Goal: Transaction & Acquisition: Book appointment/travel/reservation

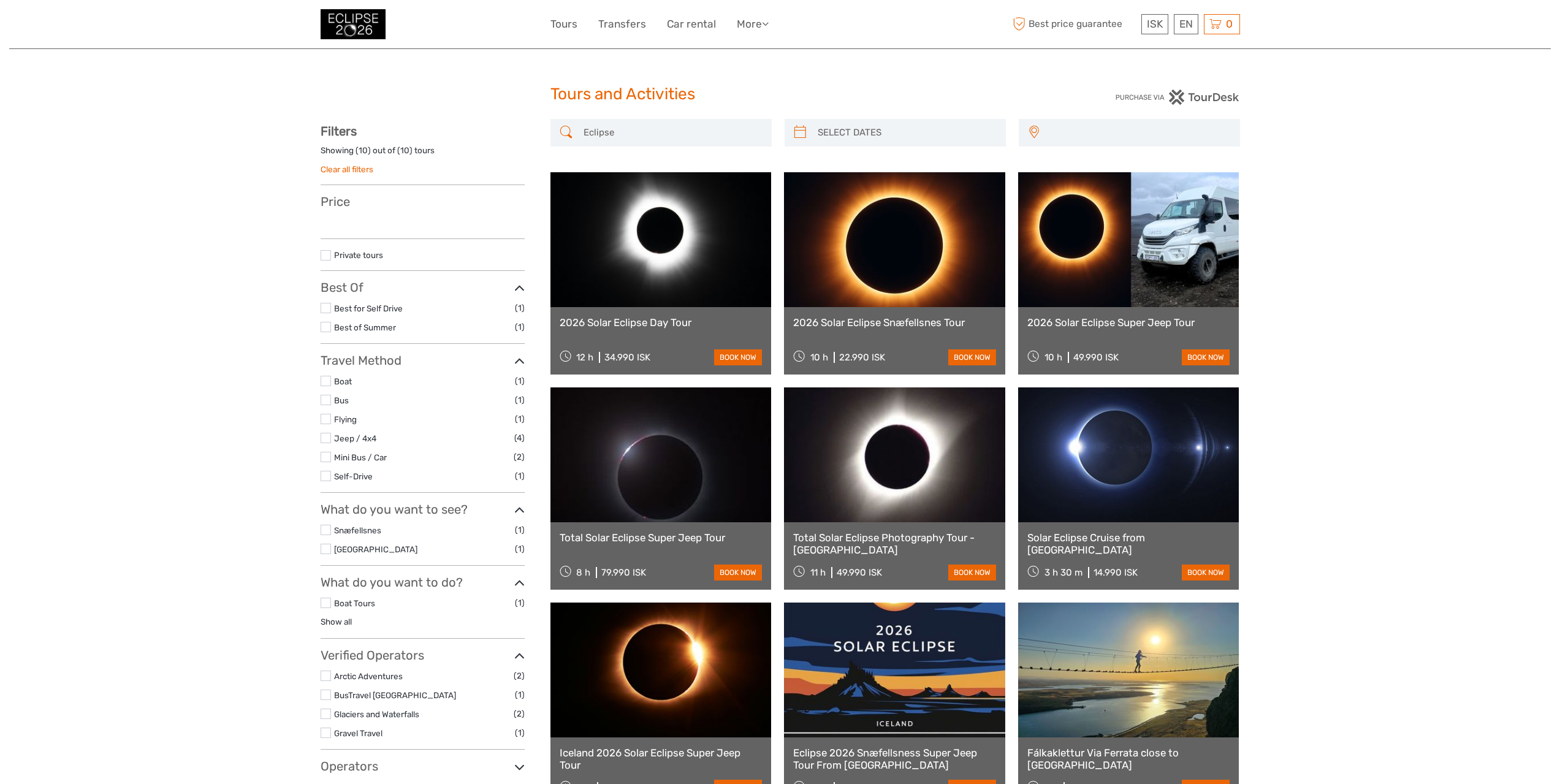
select select
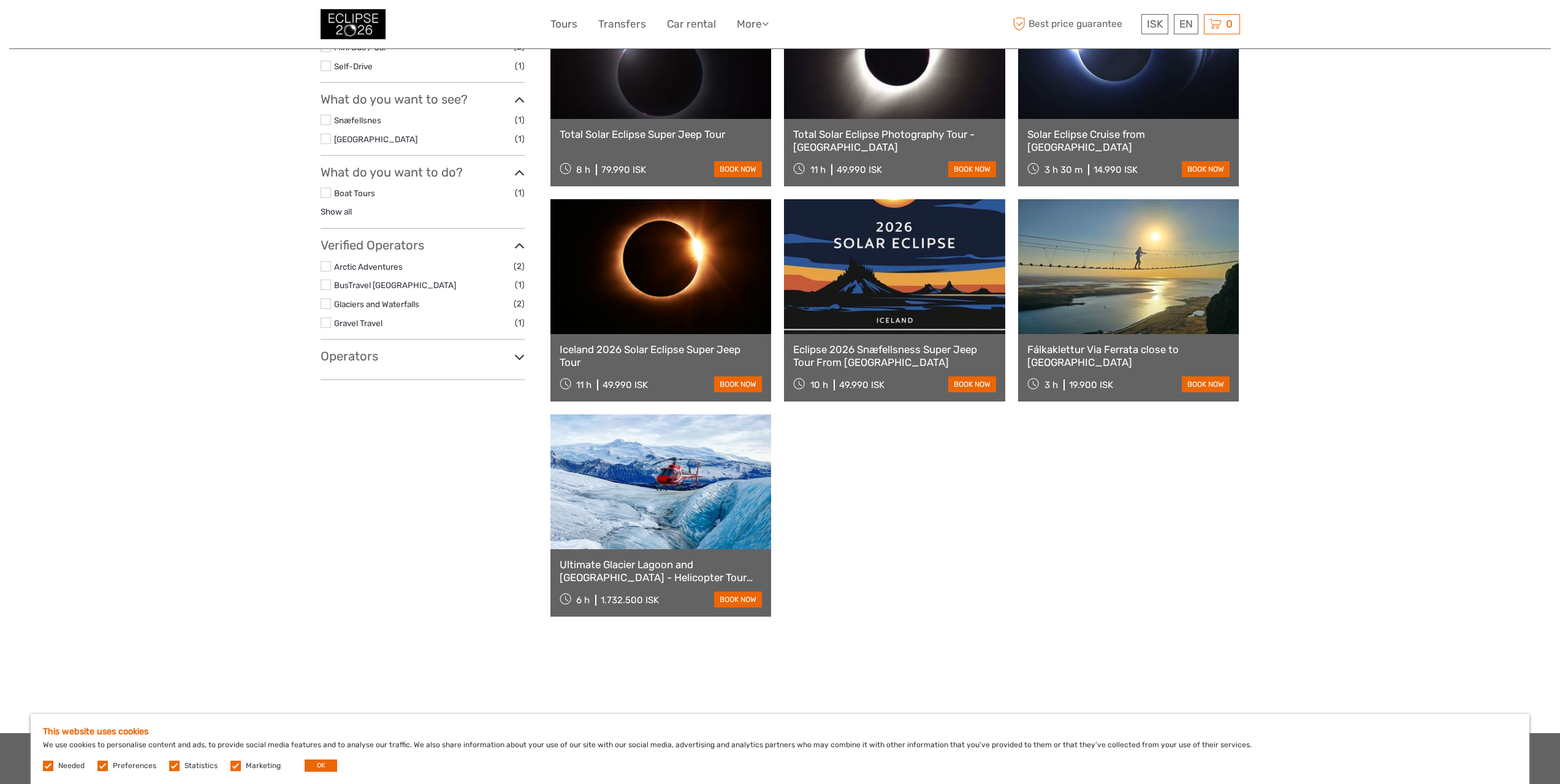
scroll to position [61, 0]
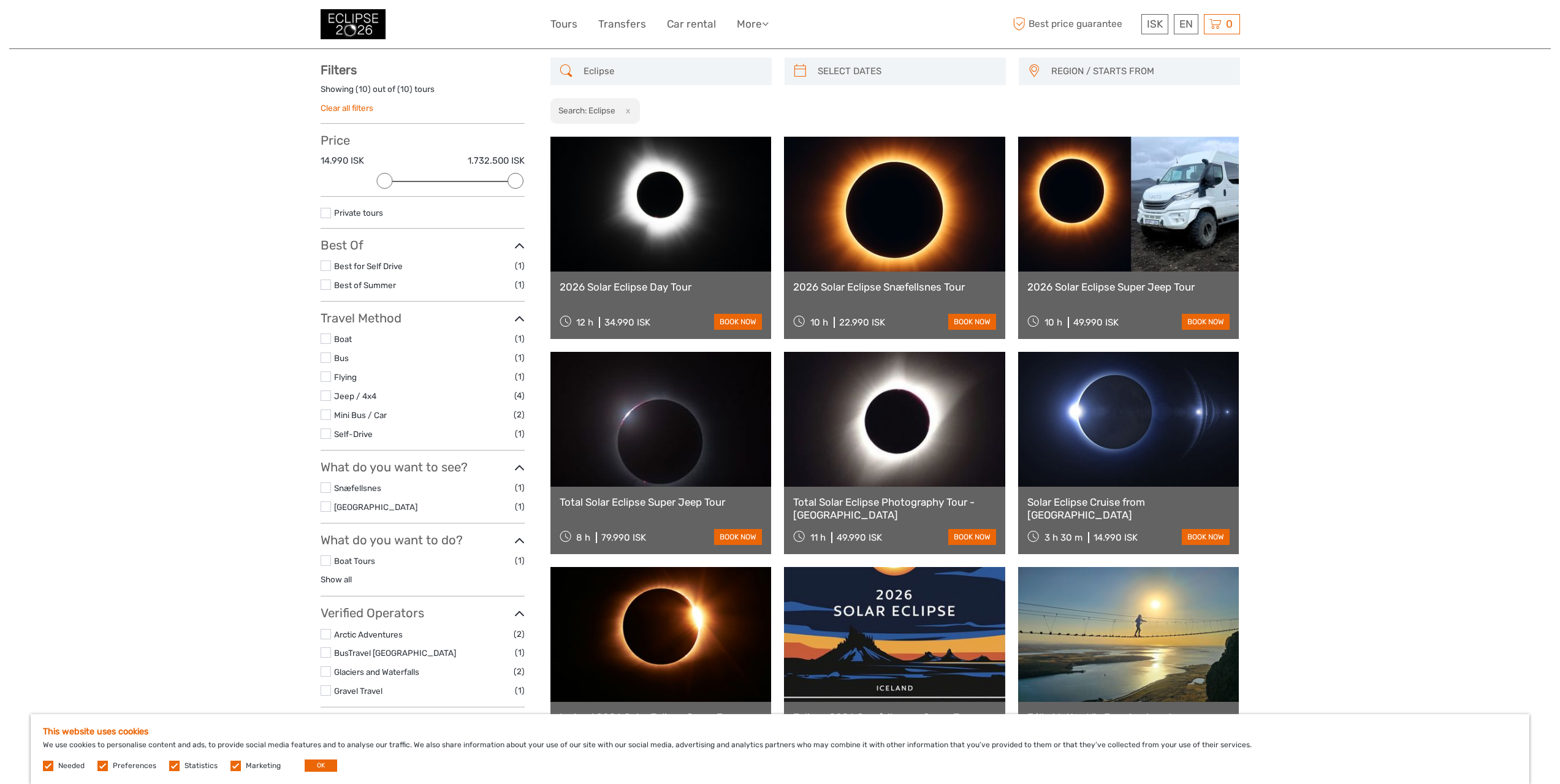
click at [684, 214] on link at bounding box center [661, 204] width 221 height 135
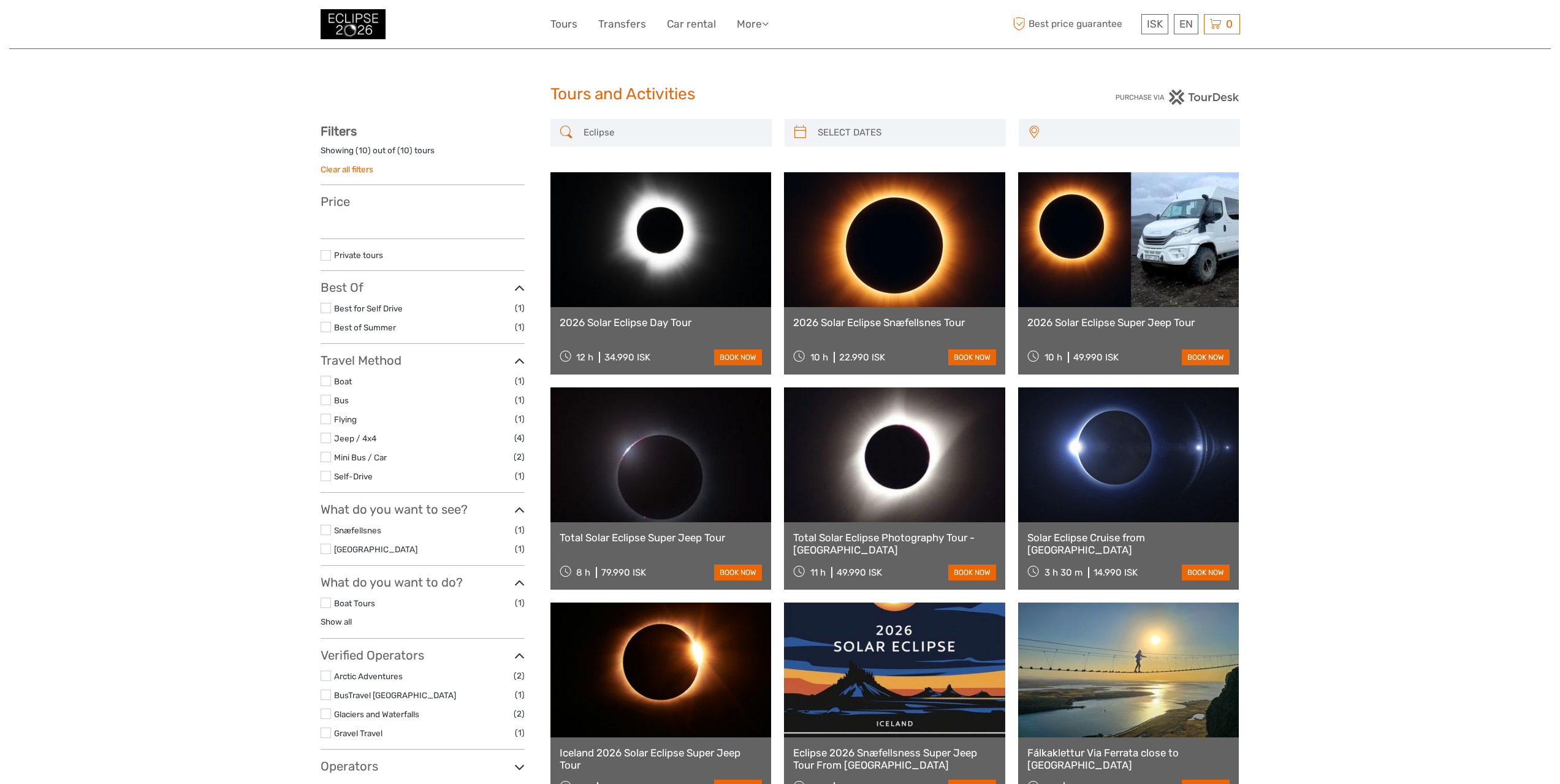
select select
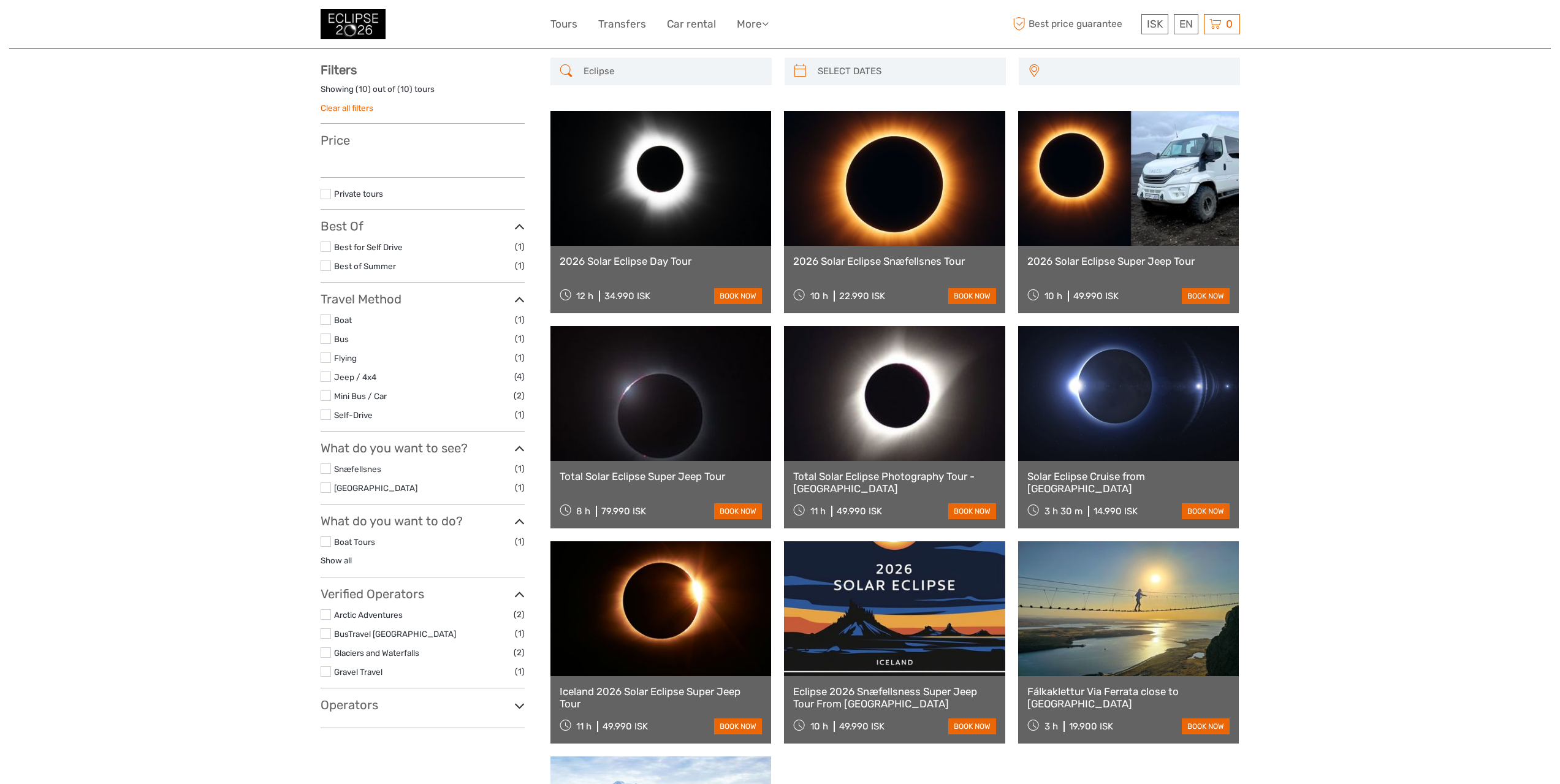
select select
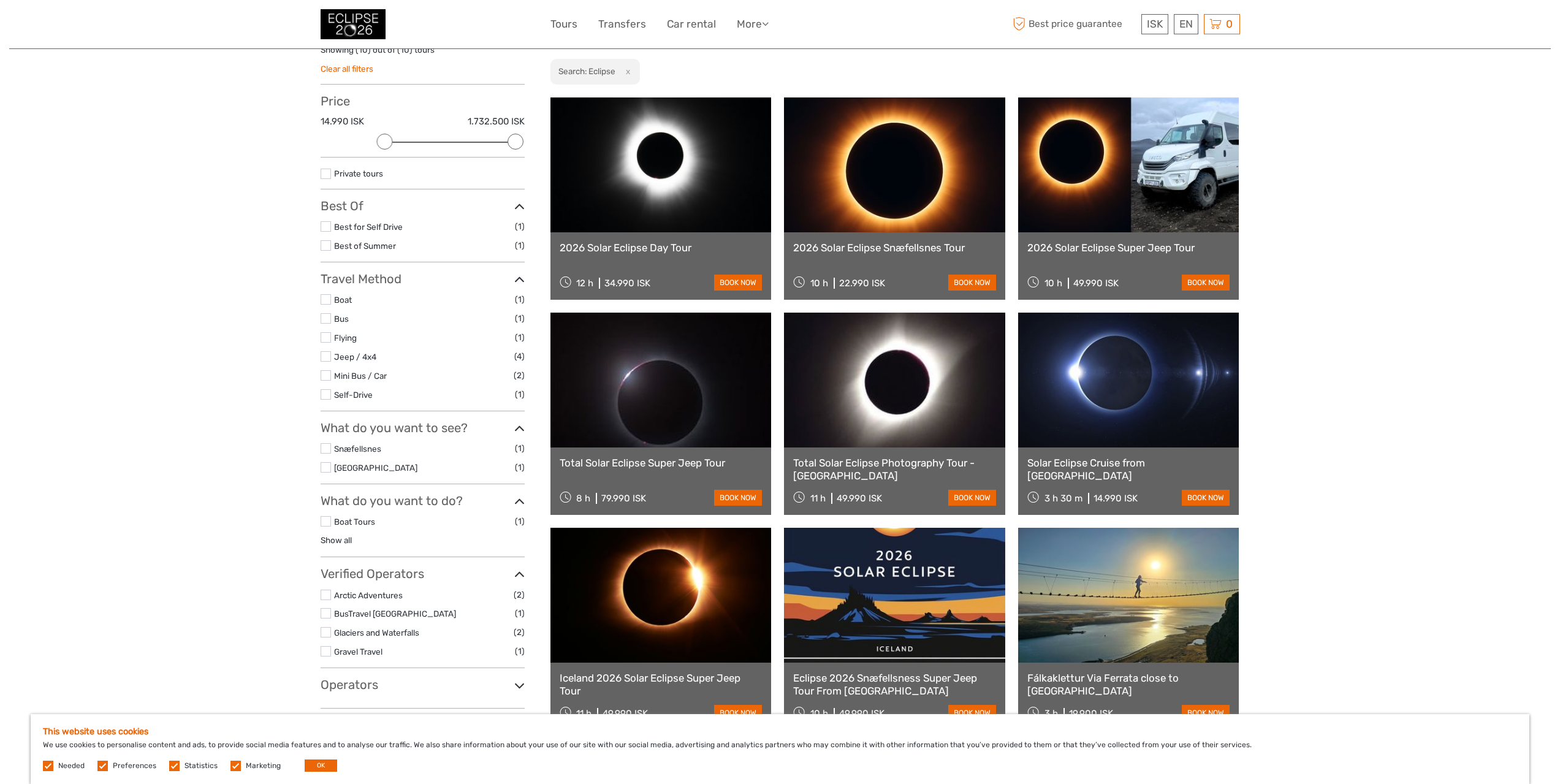
scroll to position [123, 0]
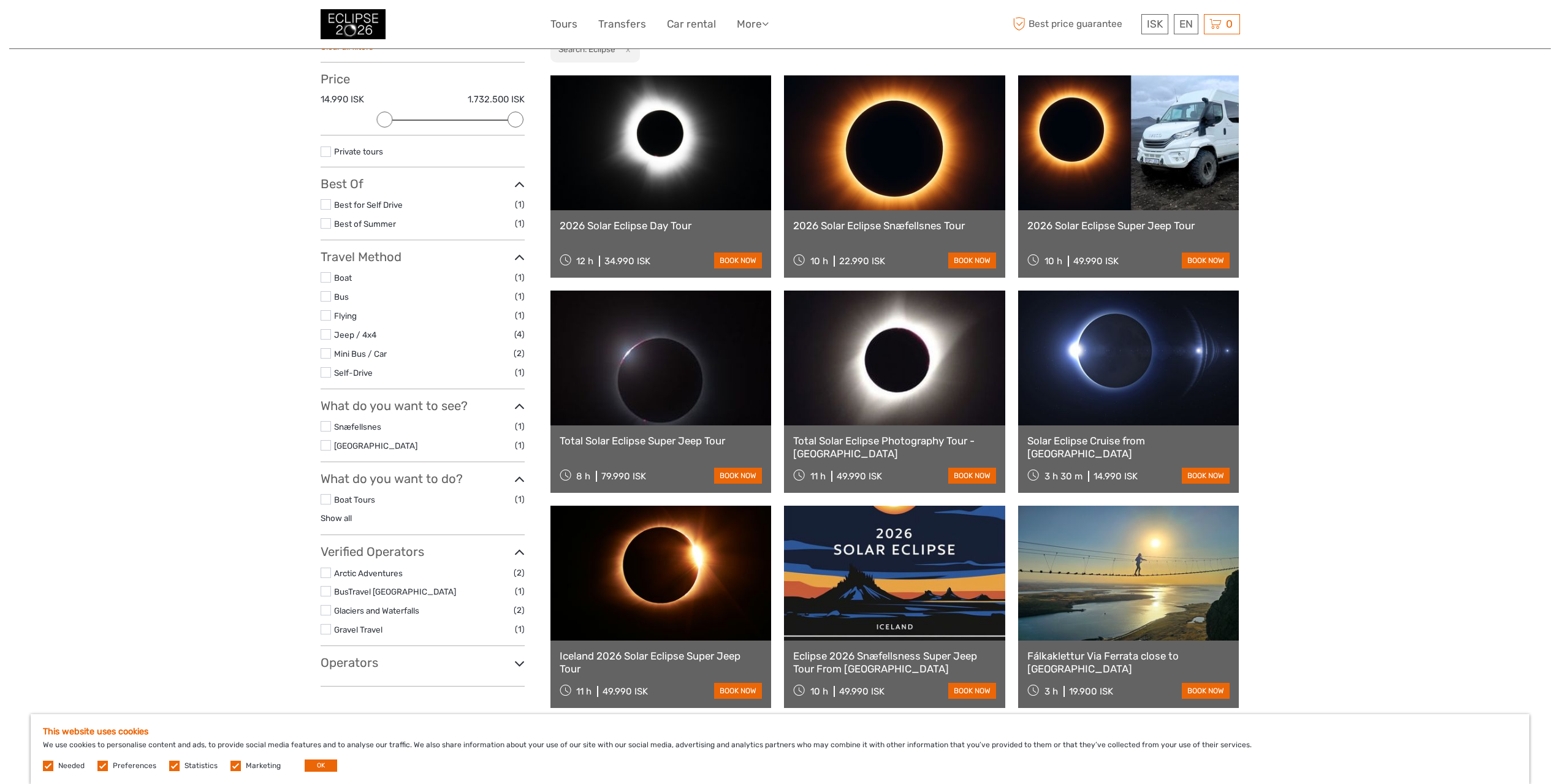
click at [1145, 374] on link at bounding box center [1129, 358] width 221 height 135
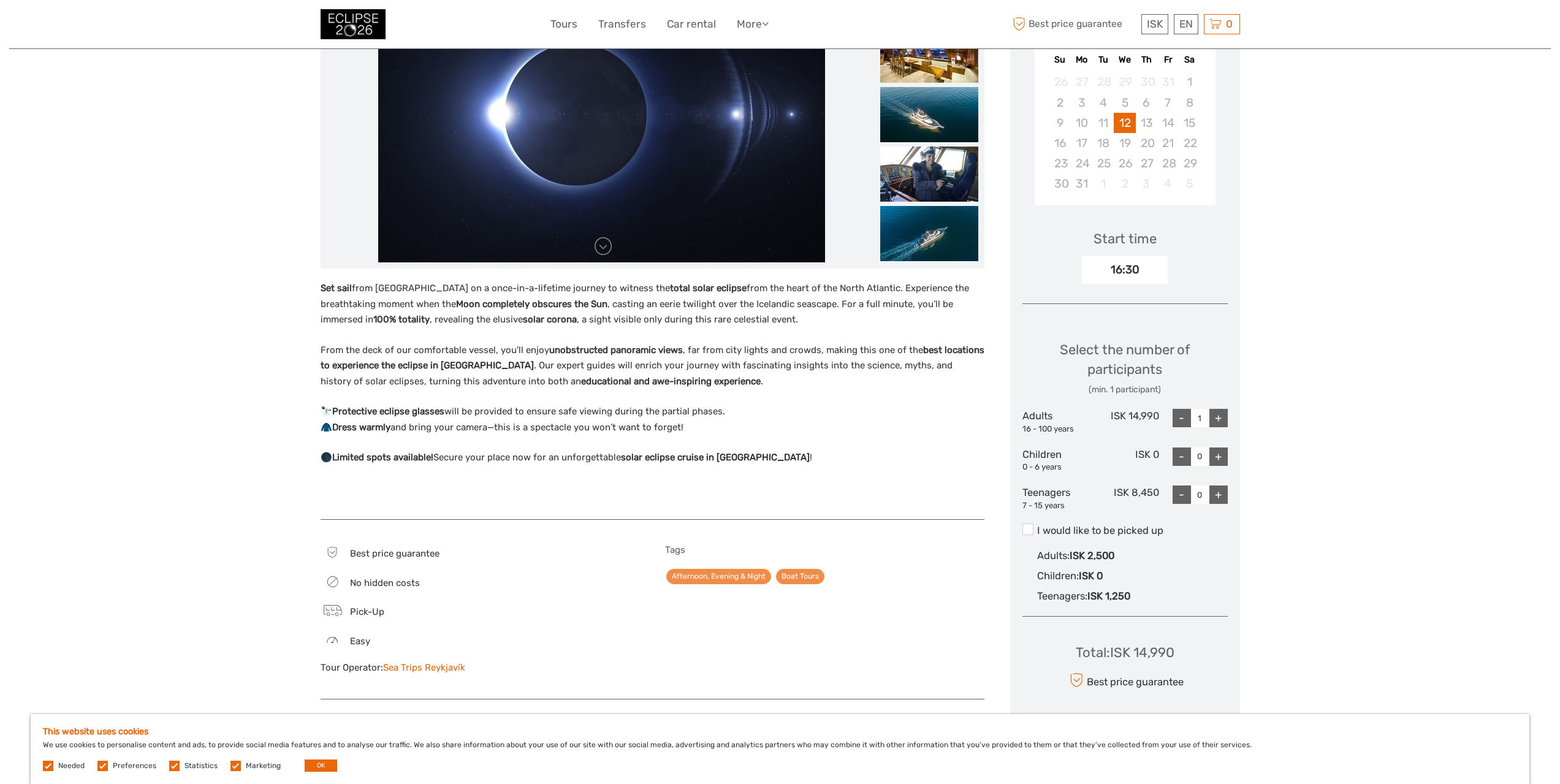
scroll to position [245, 0]
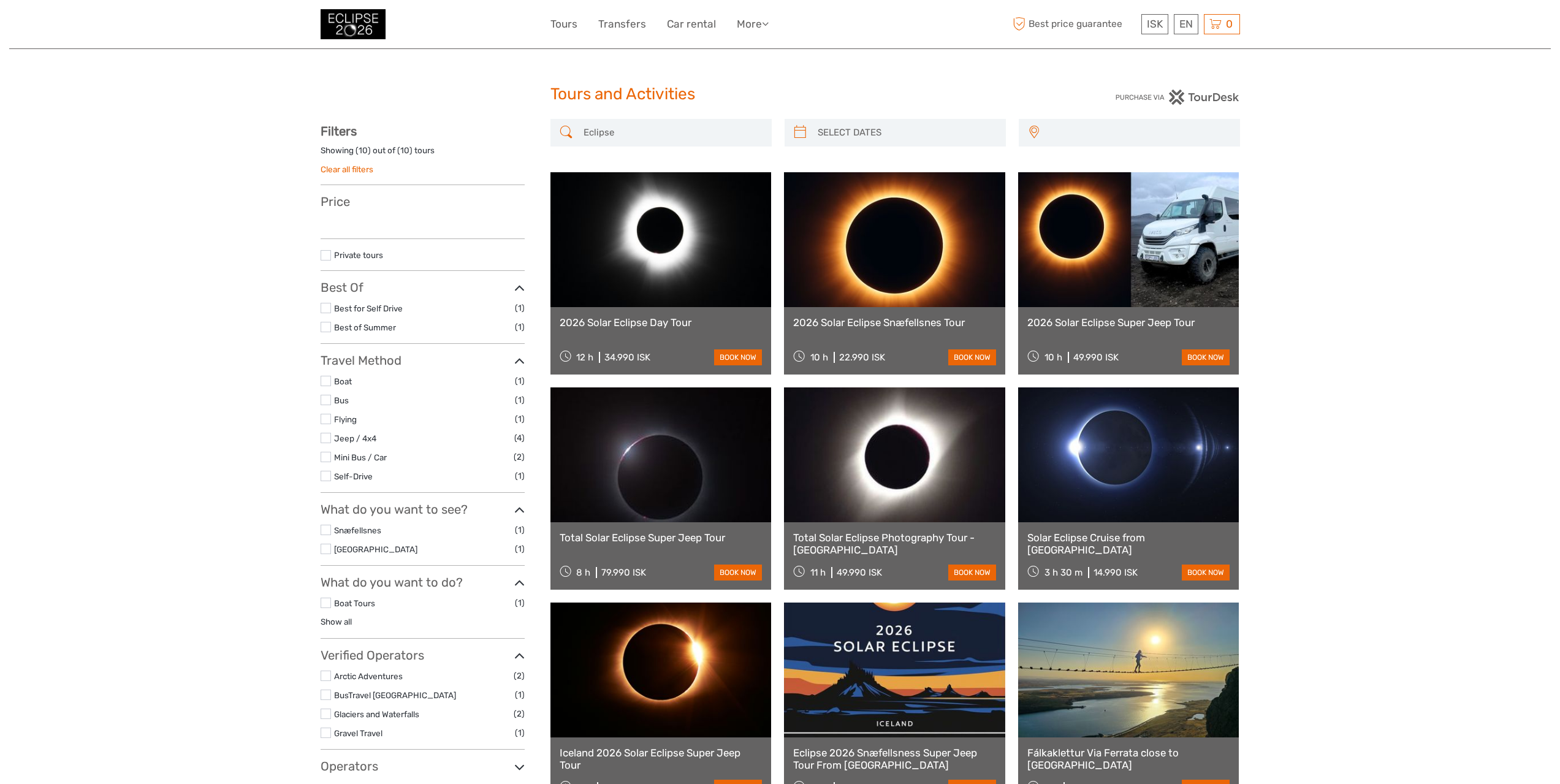
select select
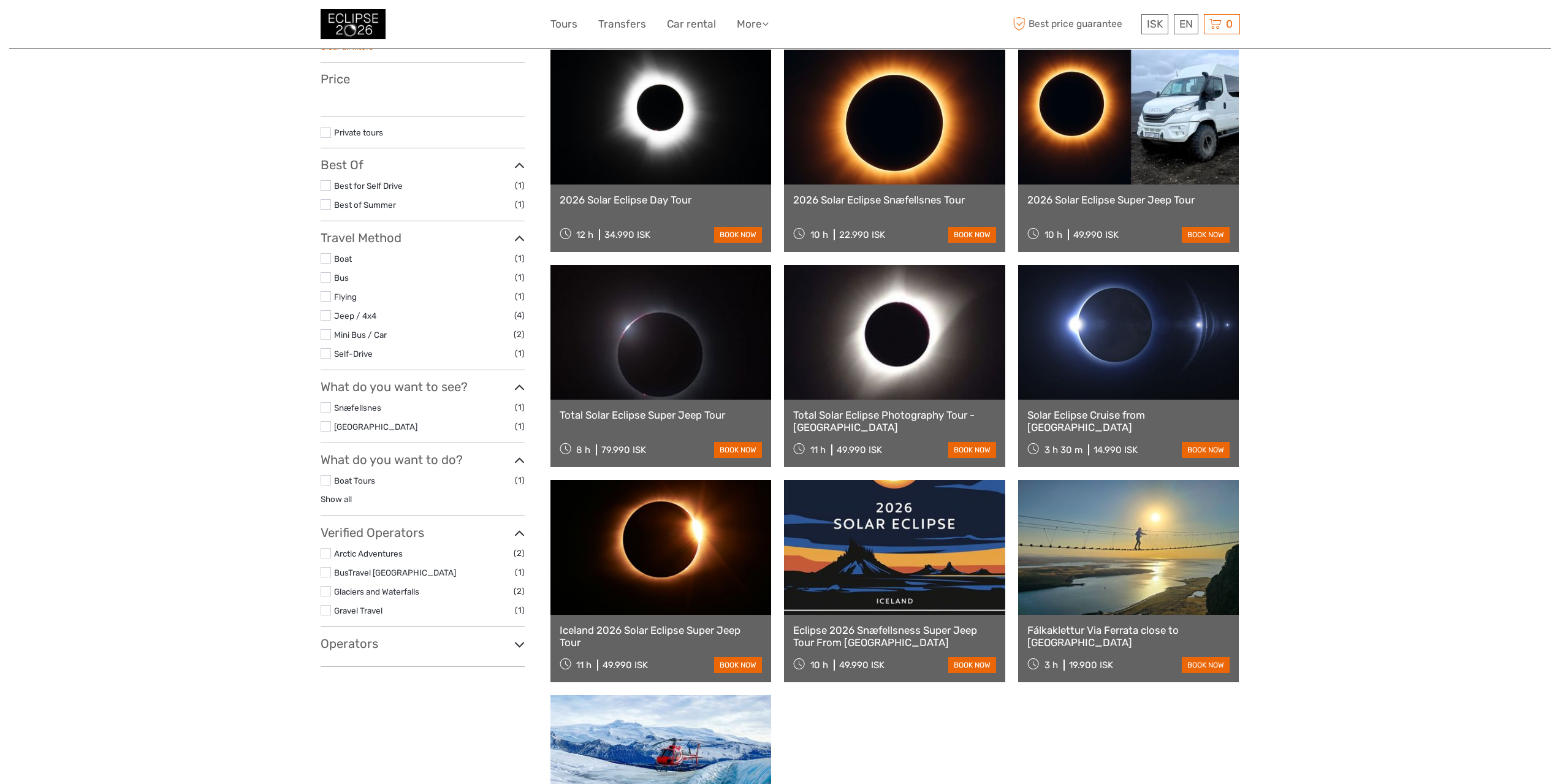
select select
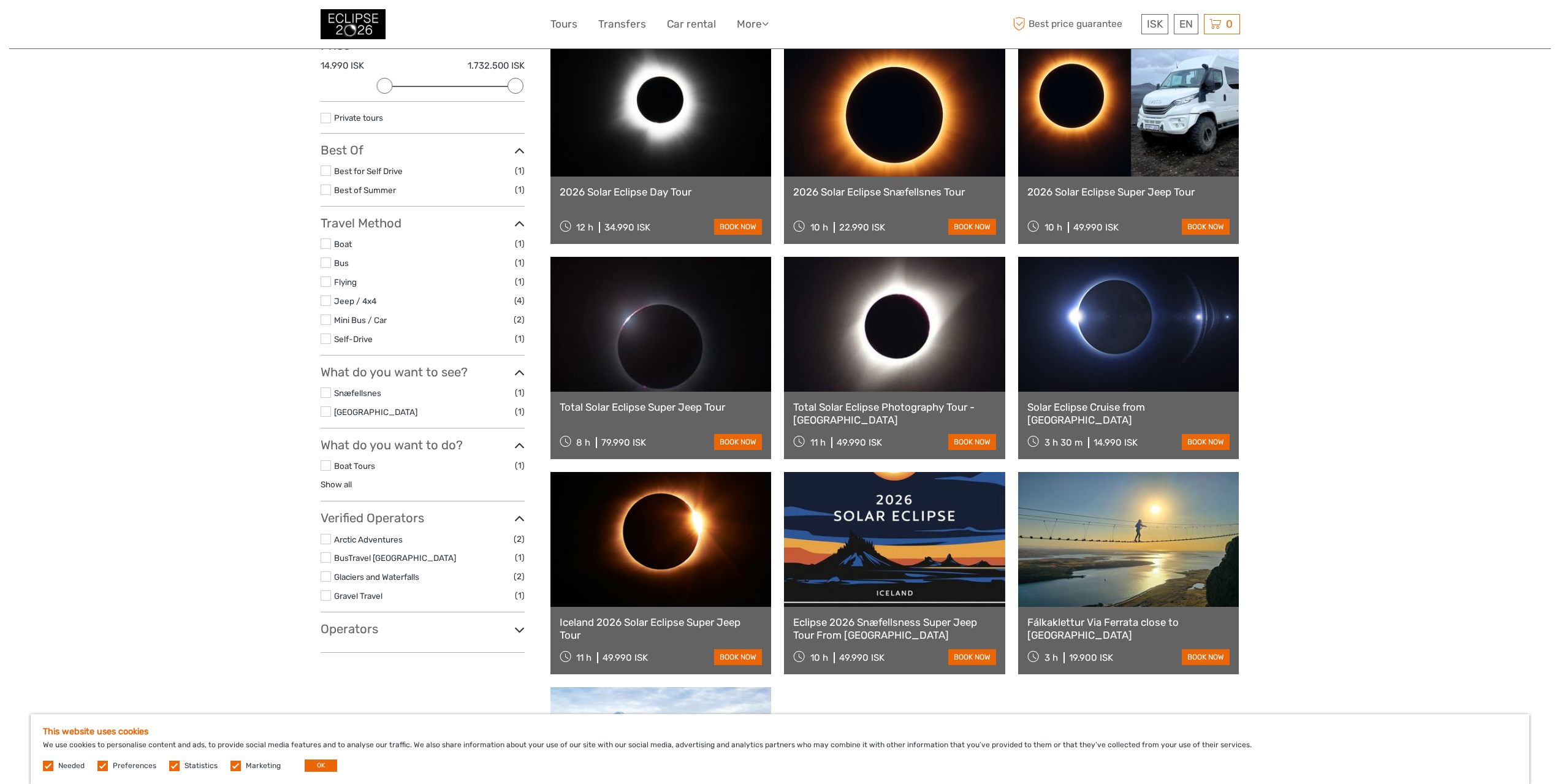
scroll to position [0, 0]
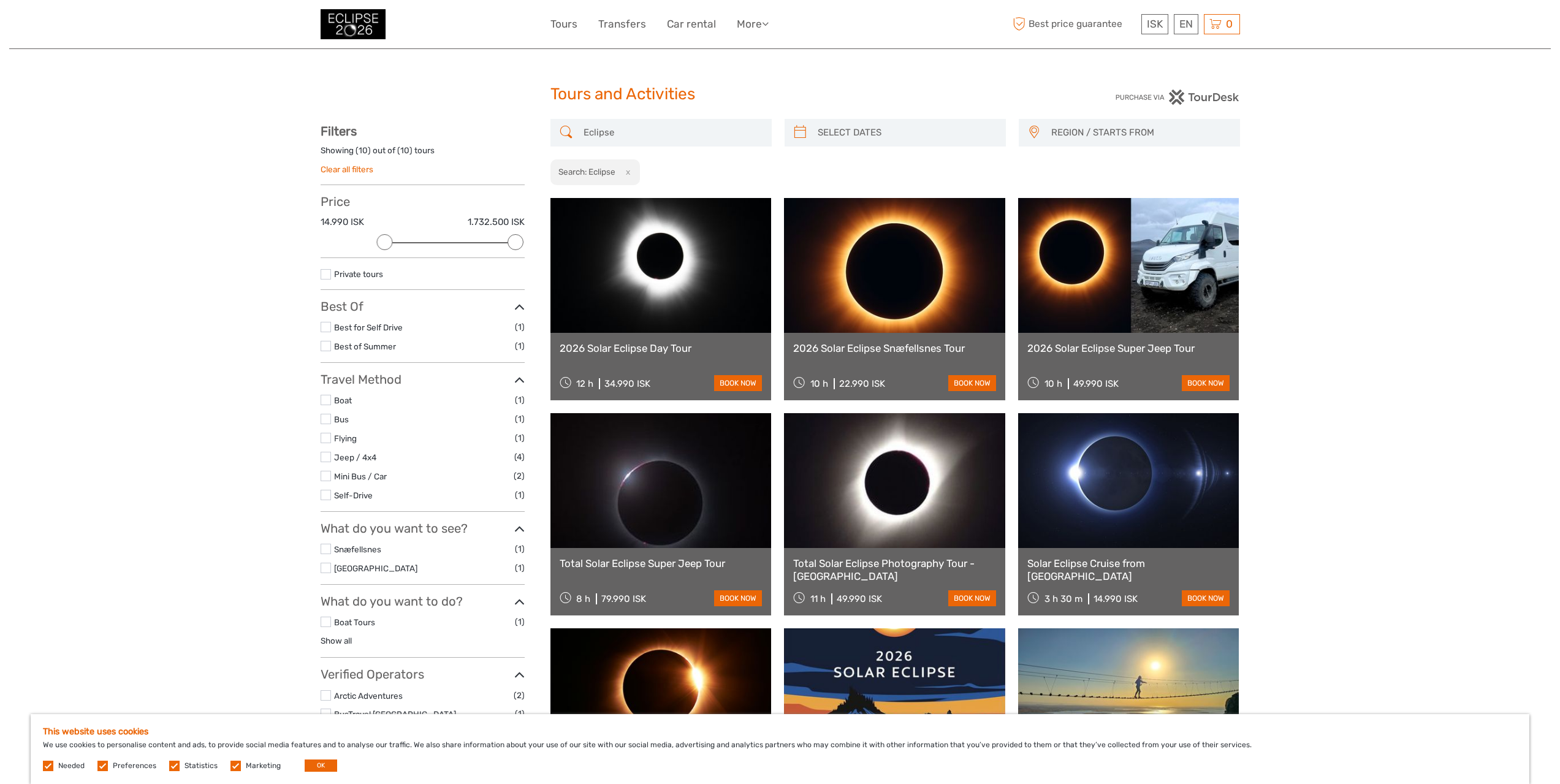
click at [896, 252] on link at bounding box center [895, 265] width 221 height 135
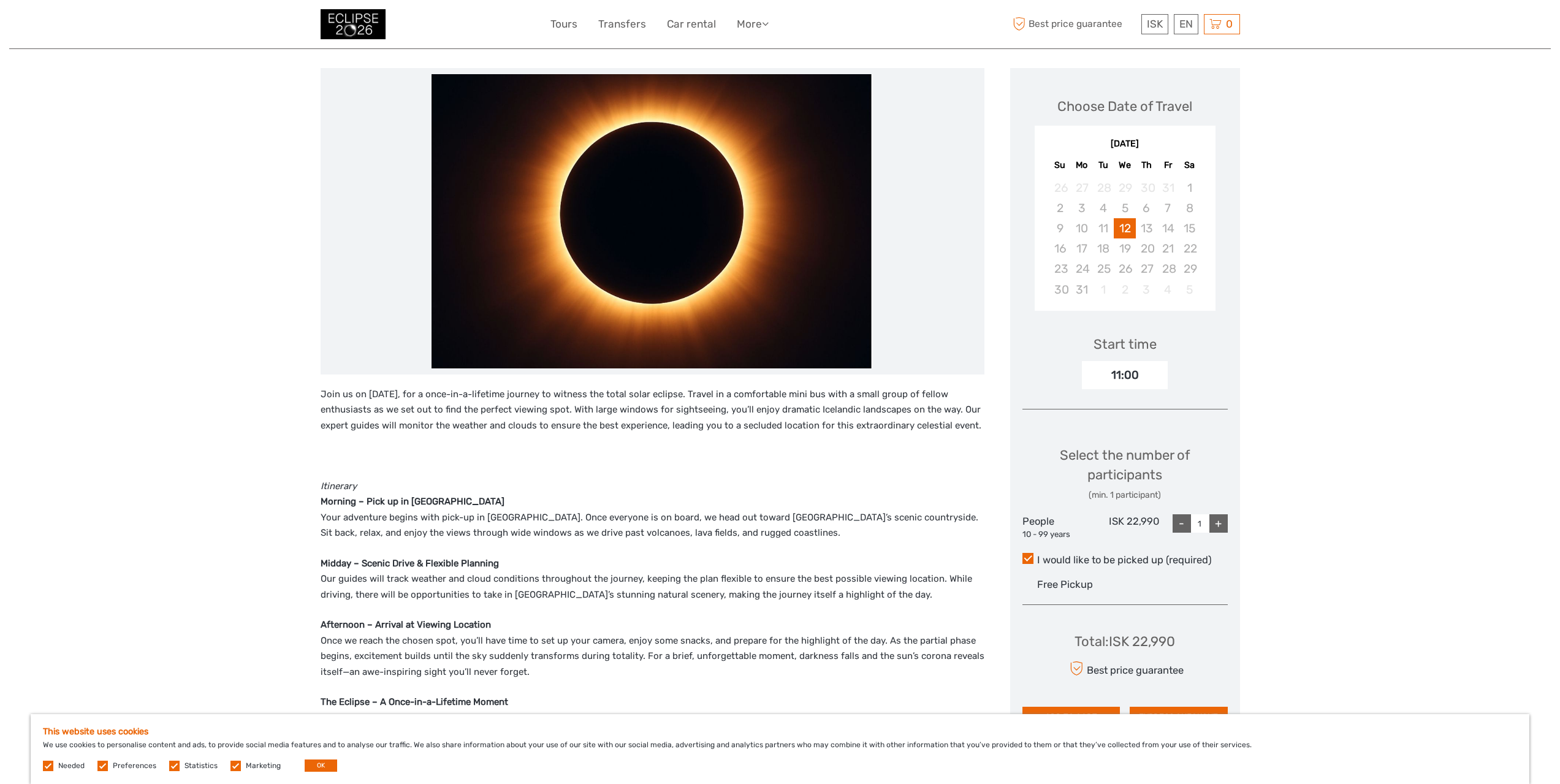
scroll to position [61, 0]
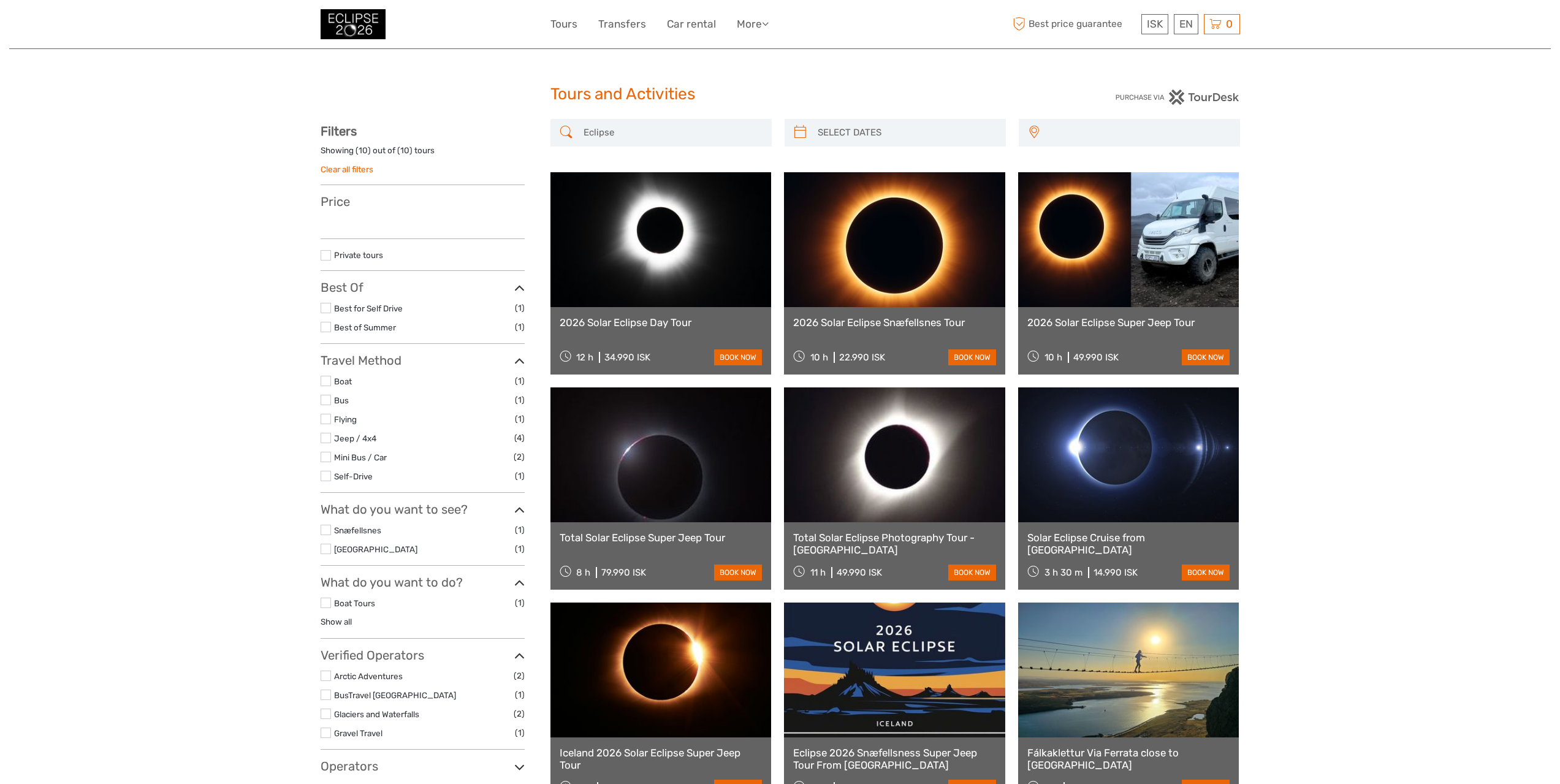
select select
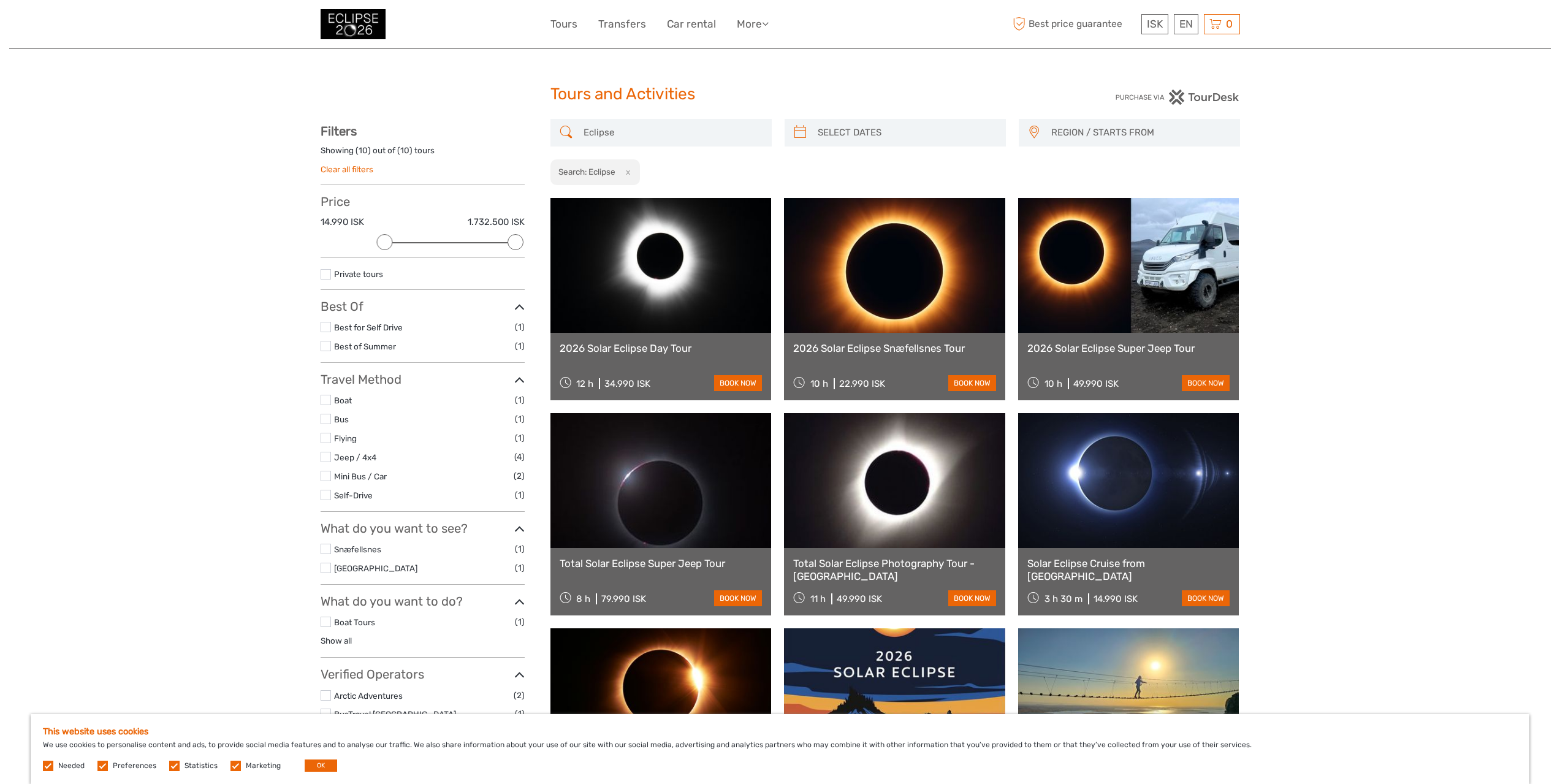
click at [891, 271] on link at bounding box center [895, 265] width 221 height 135
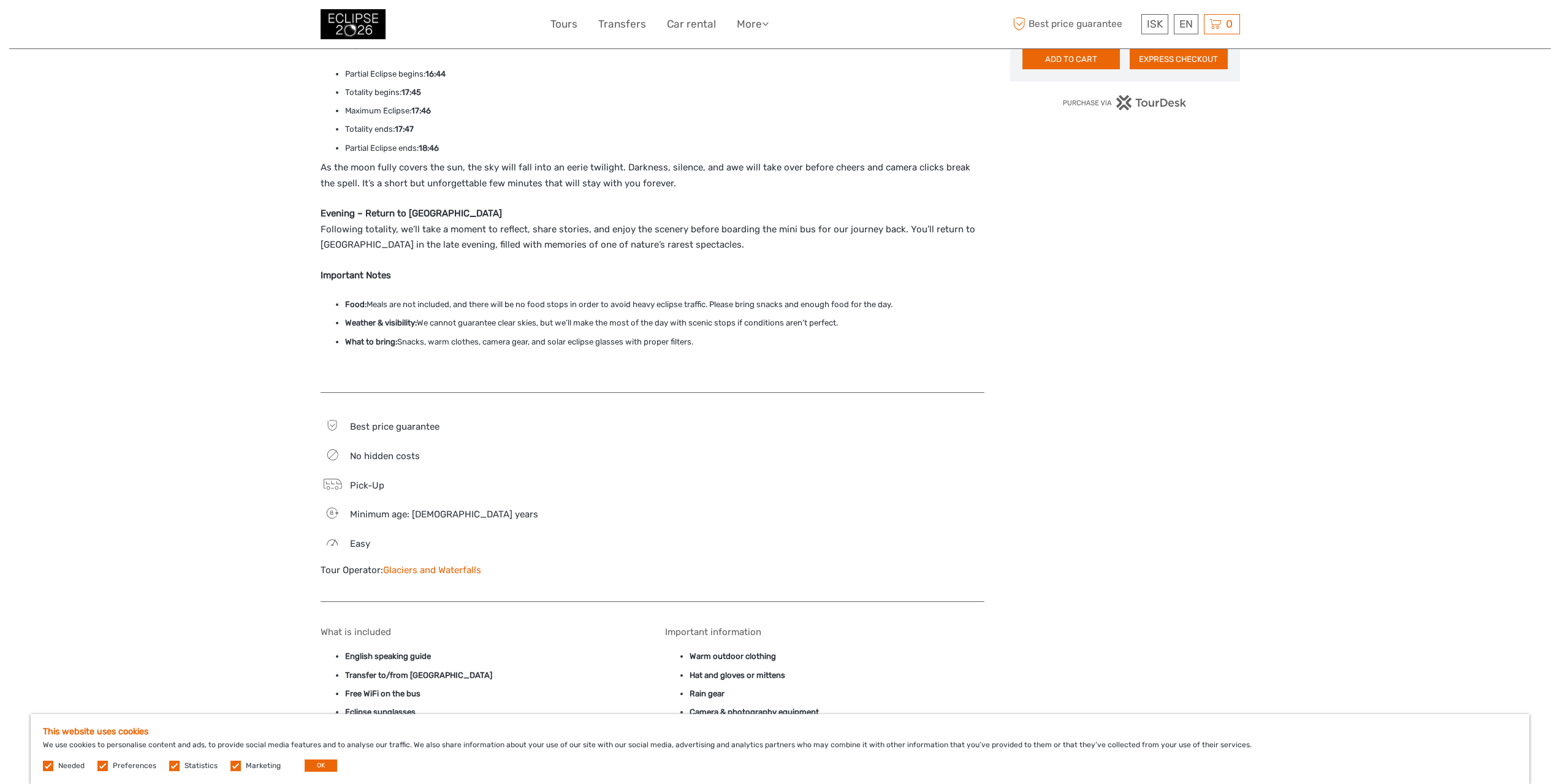
scroll to position [796, 0]
drag, startPoint x: 492, startPoint y: 571, endPoint x: 384, endPoint y: 576, distance: 108.1
click at [384, 576] on div "Tour Operator: Glaciers and Waterfalls" at bounding box center [480, 569] width 319 height 13
copy link "Glaciers and Waterfalls"
click at [989, 554] on div "Join us on August 12, 2026, for a once-in-a-lifetime journey to witness the tot…" at bounding box center [665, 175] width 689 height 1530
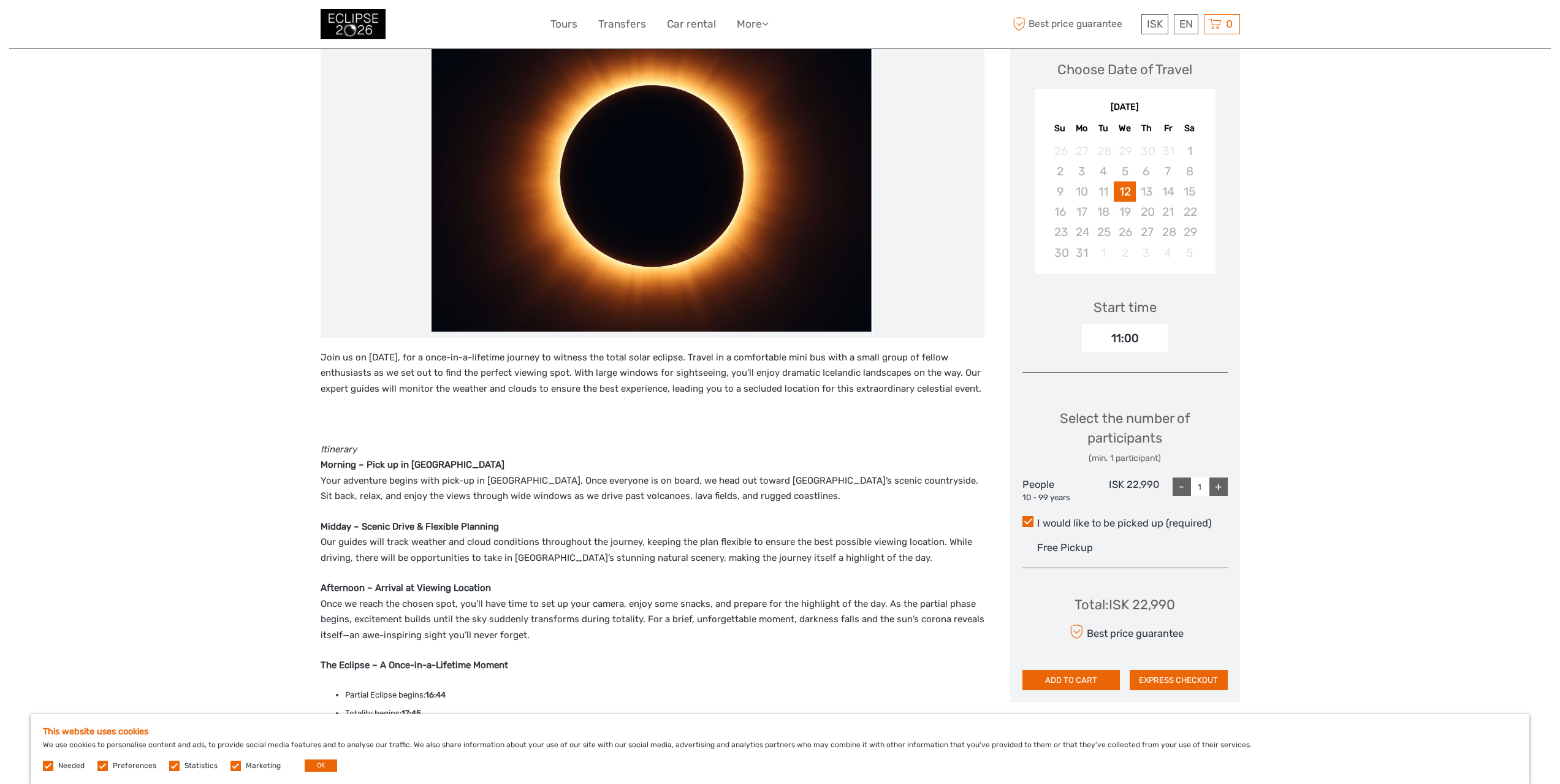
scroll to position [0, 0]
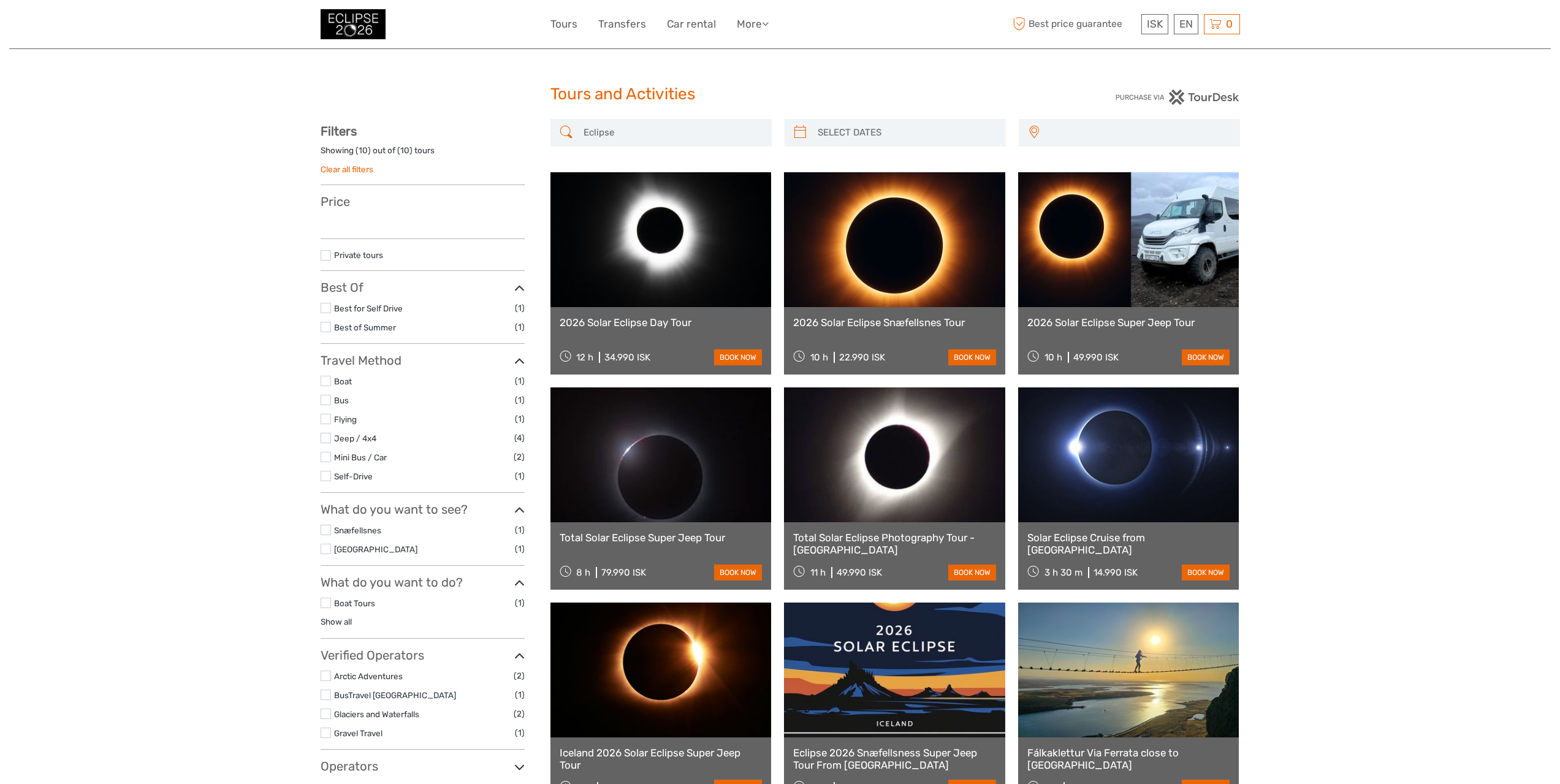
select select
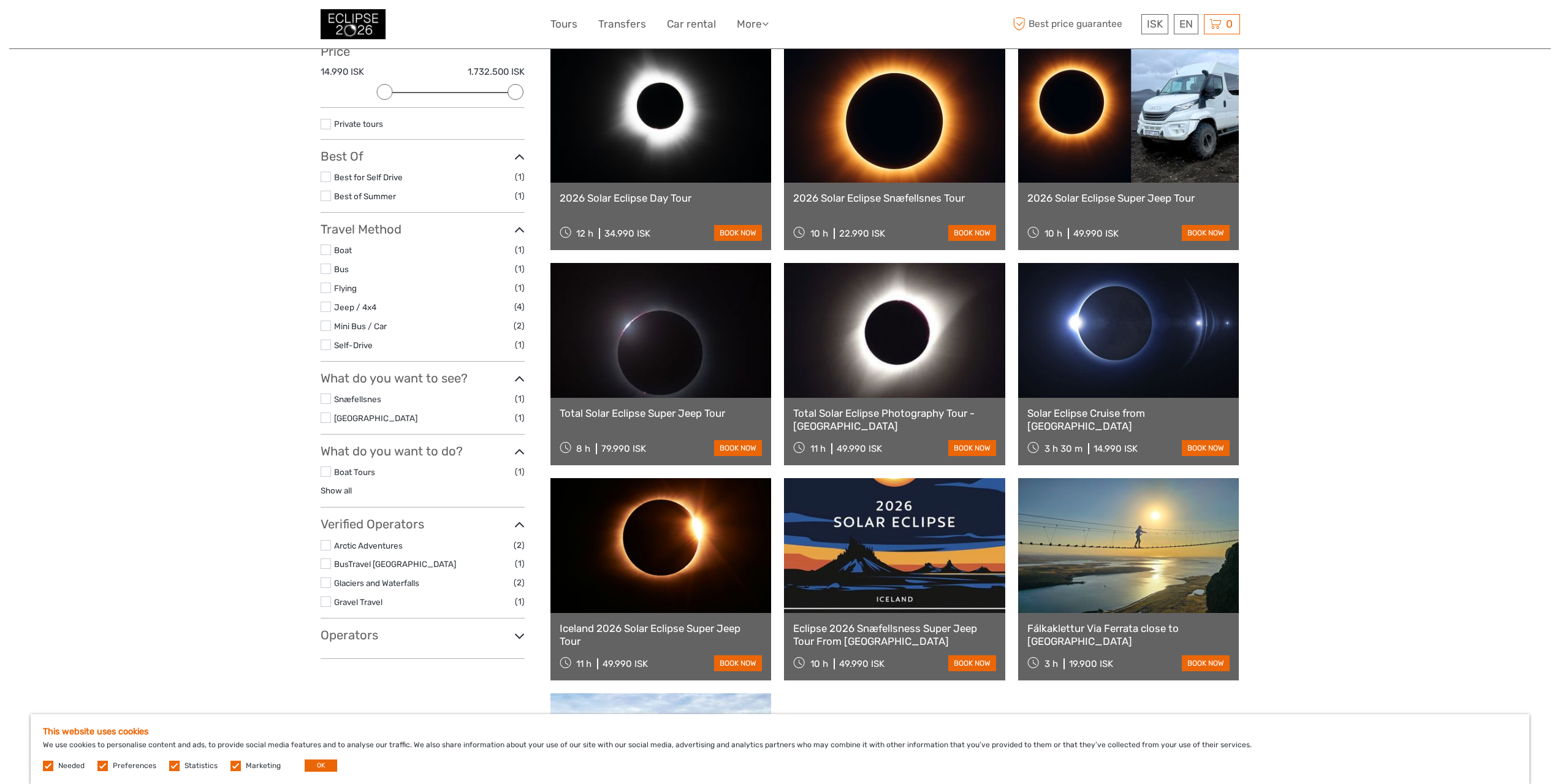
scroll to position [123, 0]
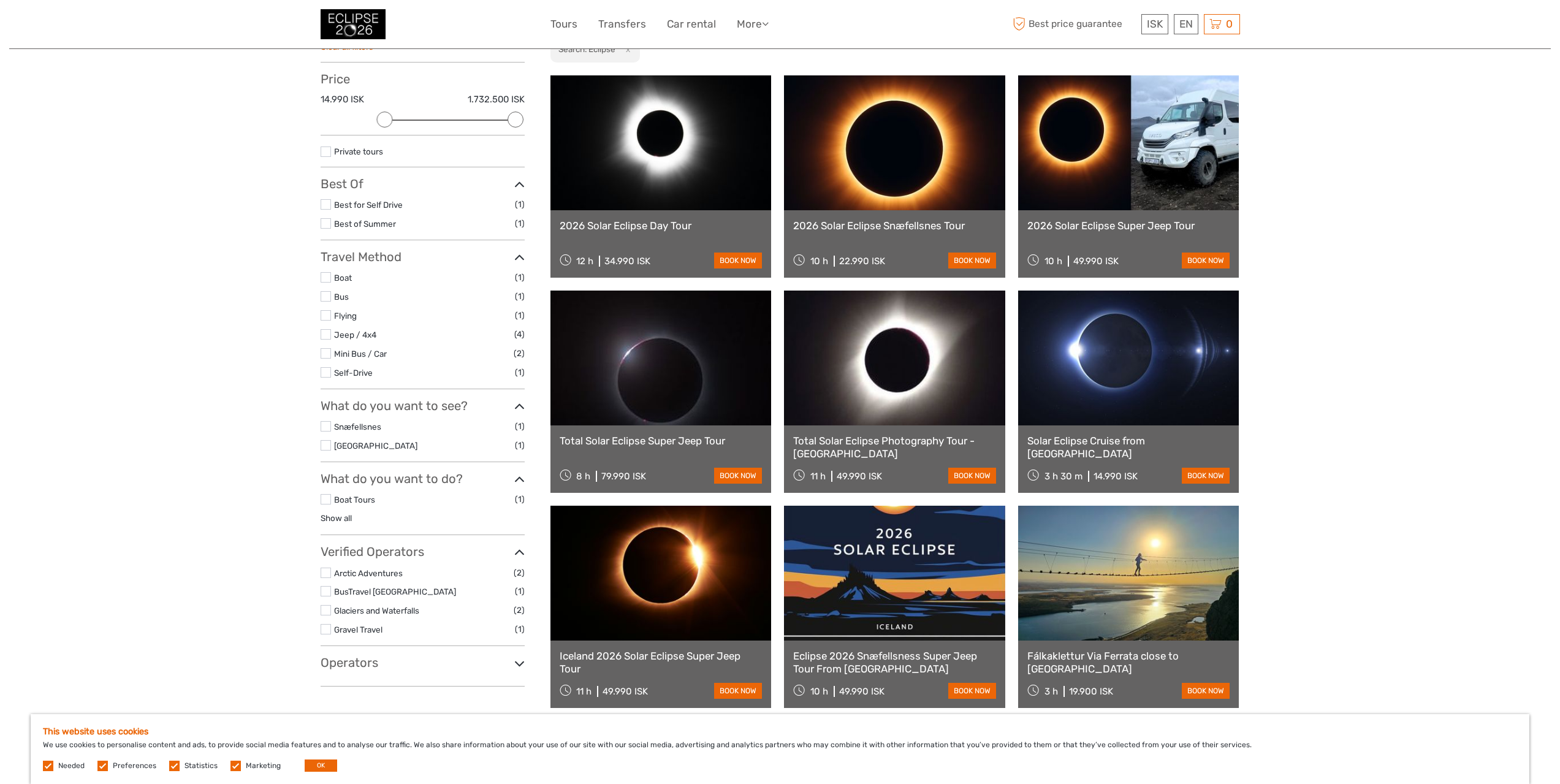
click at [1118, 604] on link at bounding box center [1129, 573] width 221 height 135
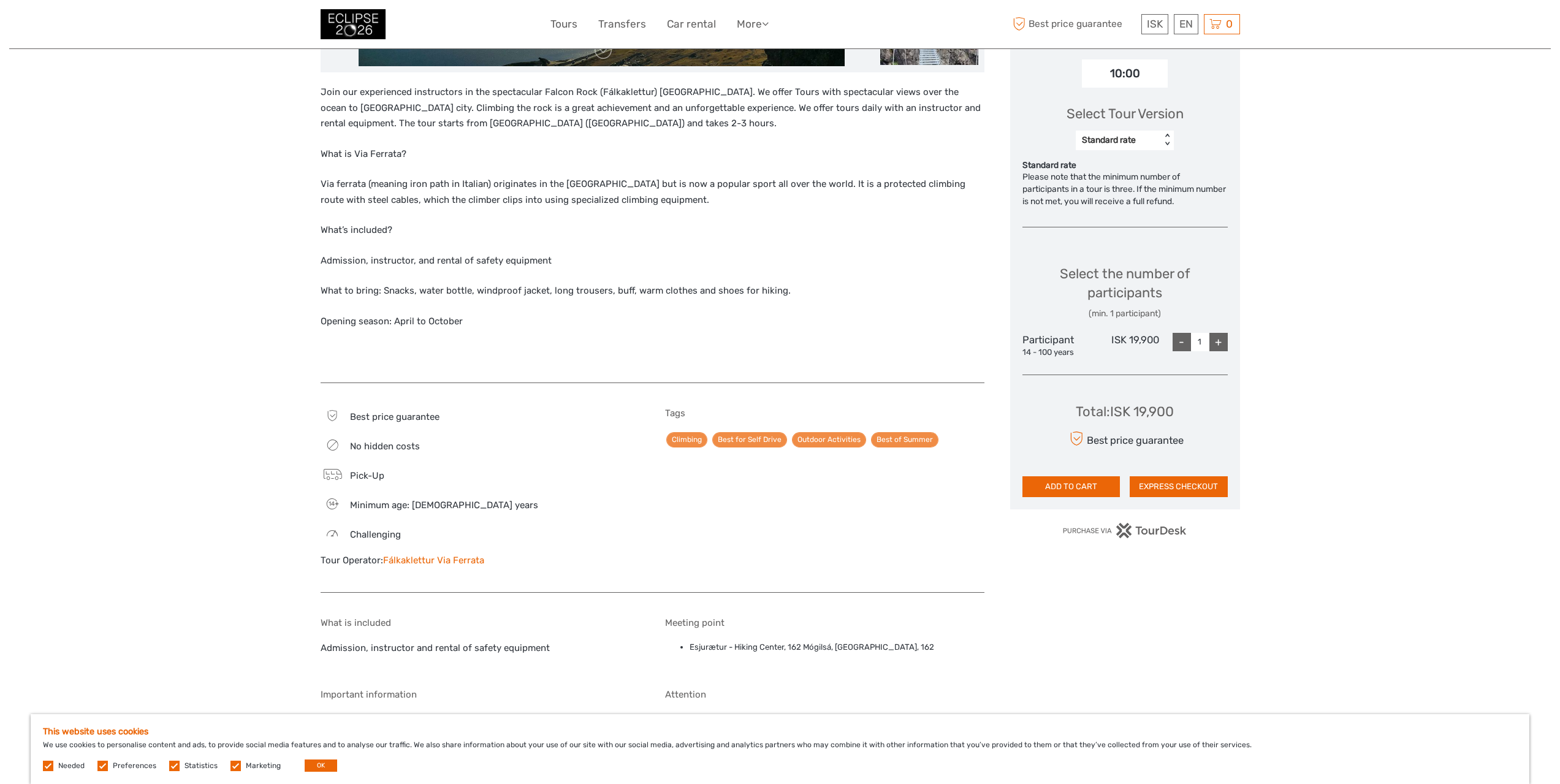
scroll to position [674, 0]
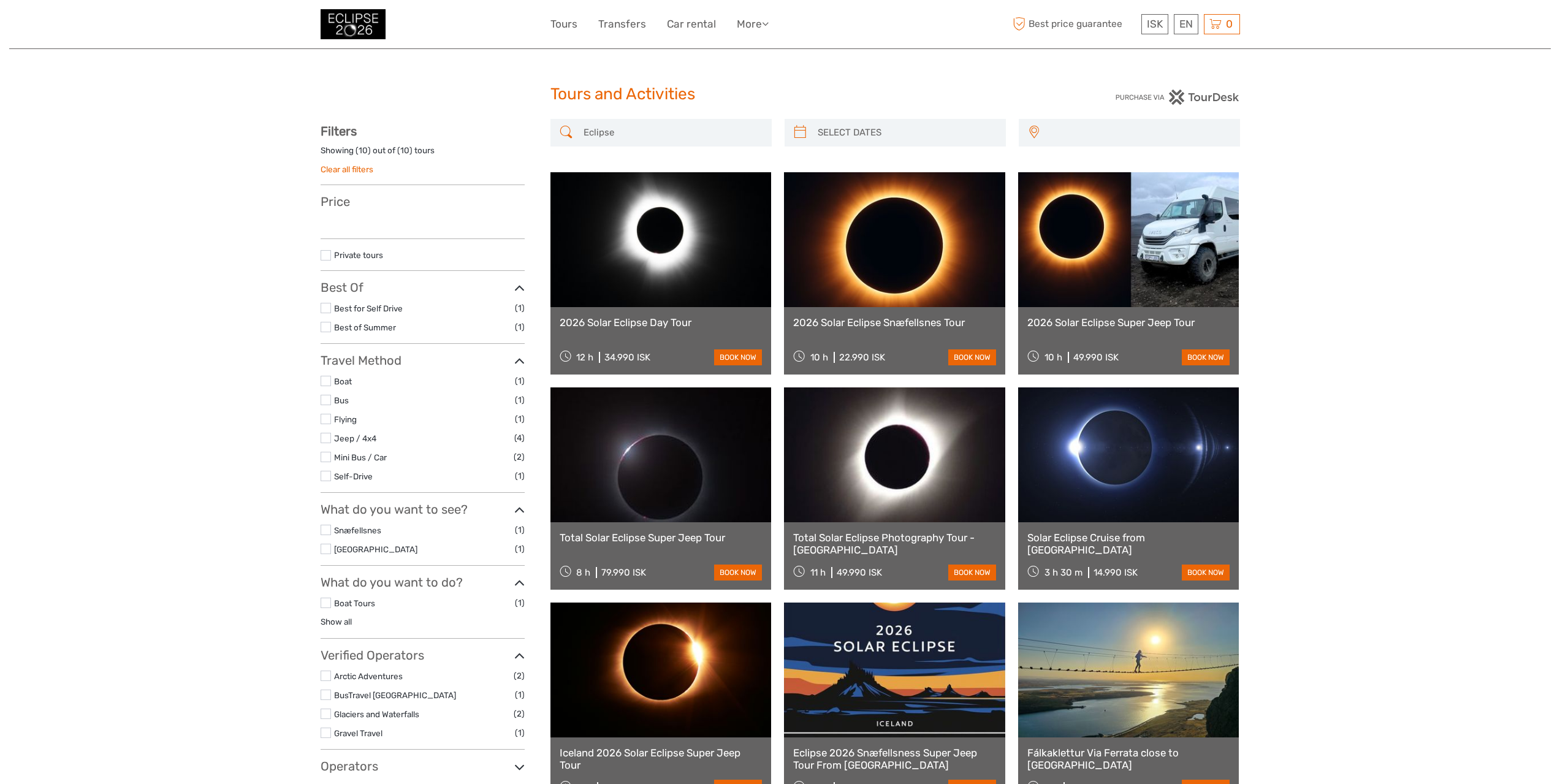
select select
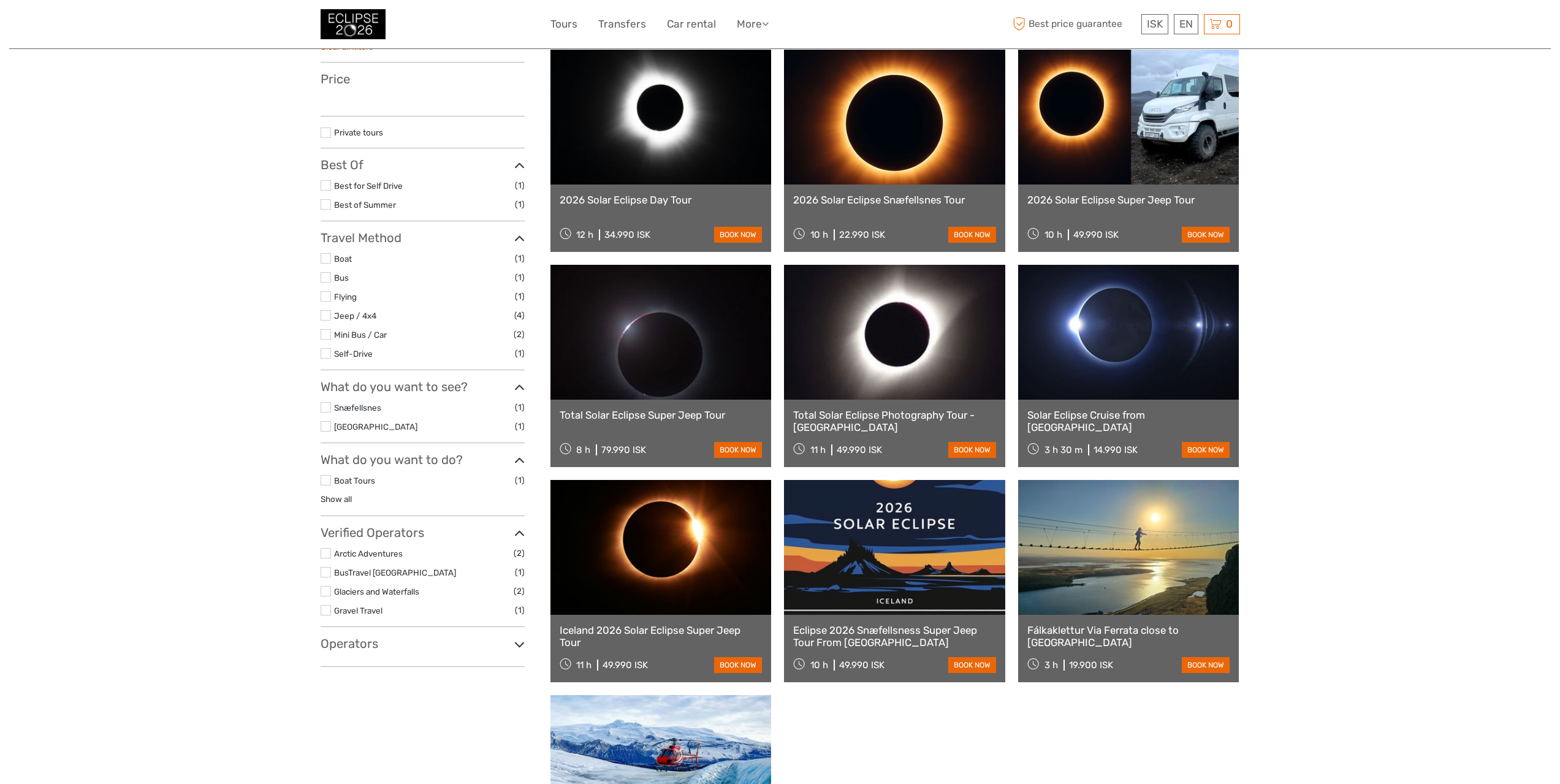
select select
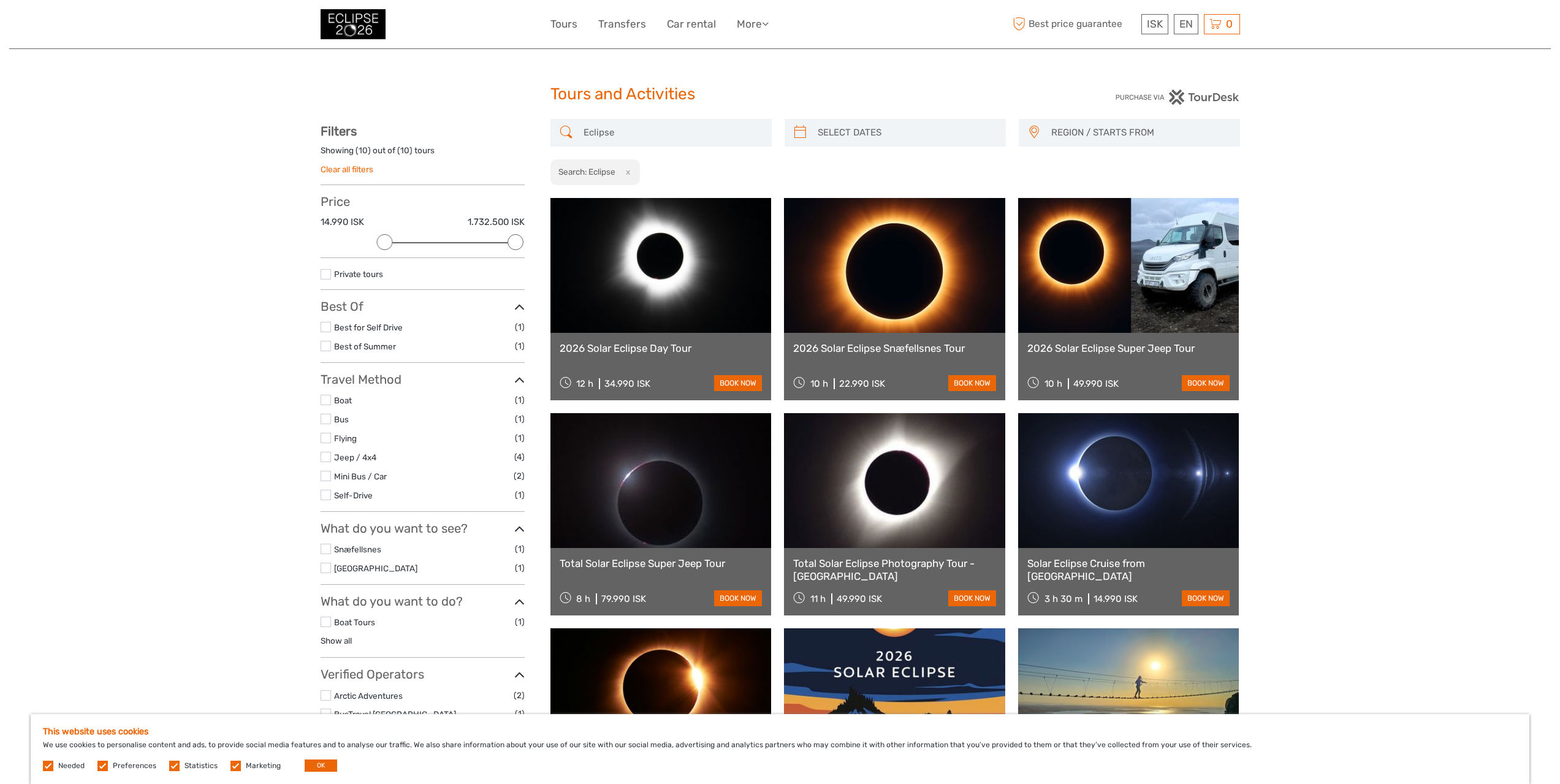
click at [663, 265] on link at bounding box center [661, 265] width 221 height 135
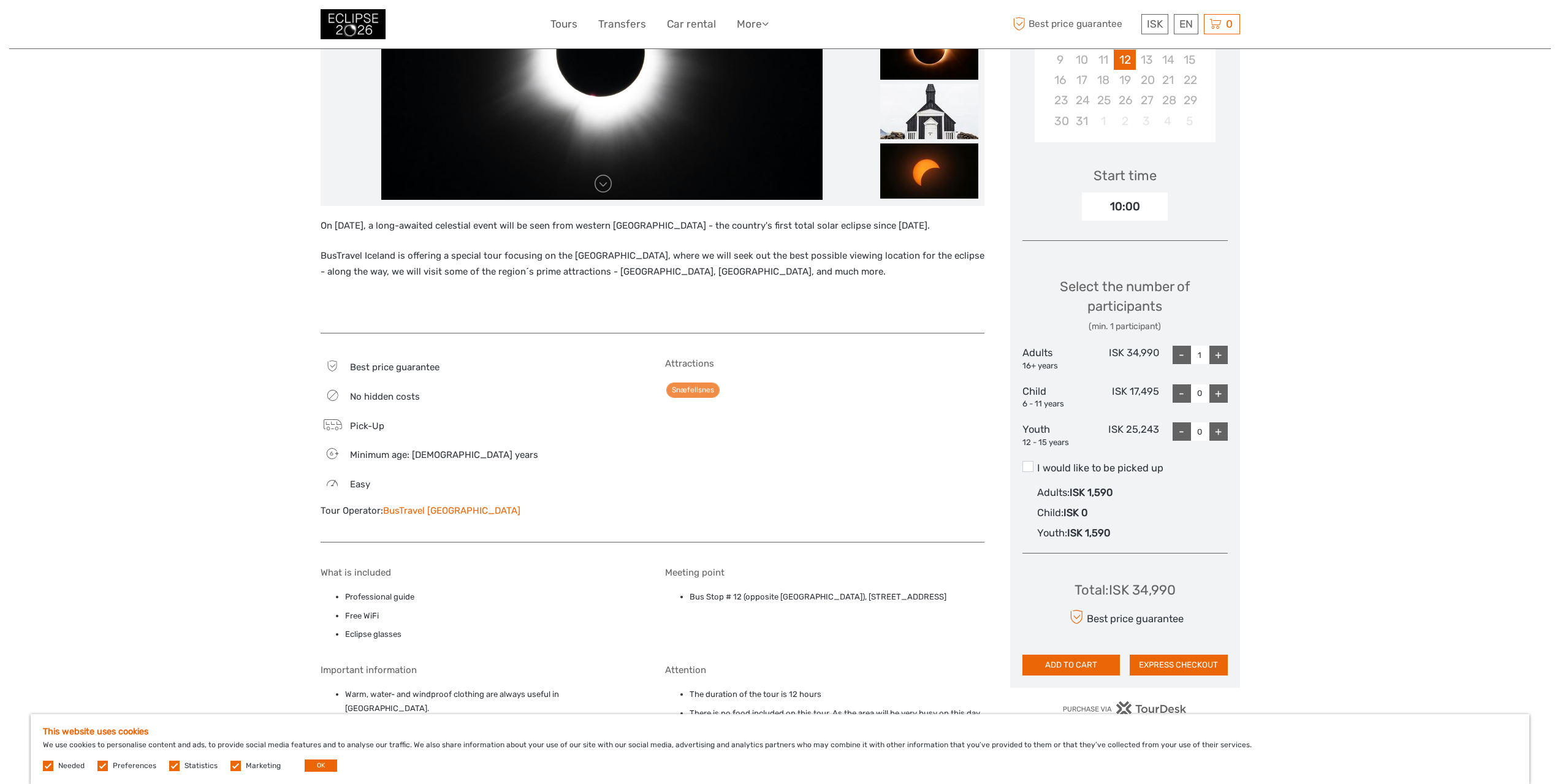
scroll to position [306, 0]
